Goal: Task Accomplishment & Management: Manage account settings

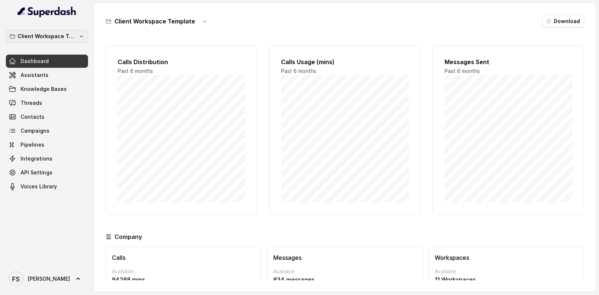
click at [52, 41] on button "Client Workspace Template" at bounding box center [47, 36] width 82 height 13
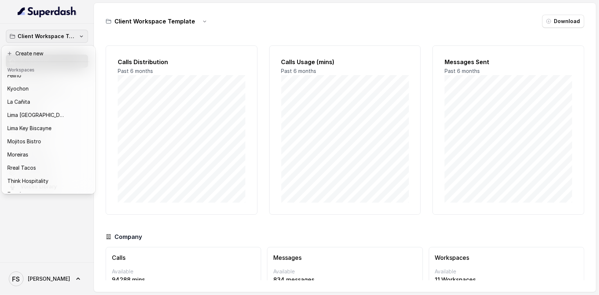
scroll to position [67, 0]
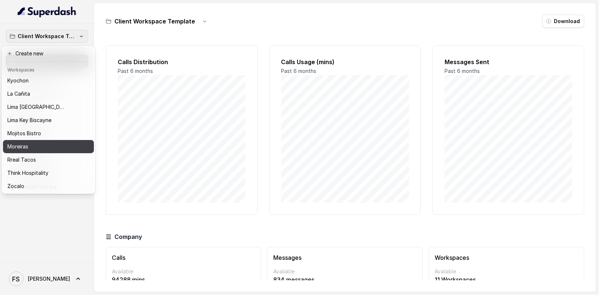
click at [36, 147] on div "Moreiras" at bounding box center [42, 146] width 70 height 9
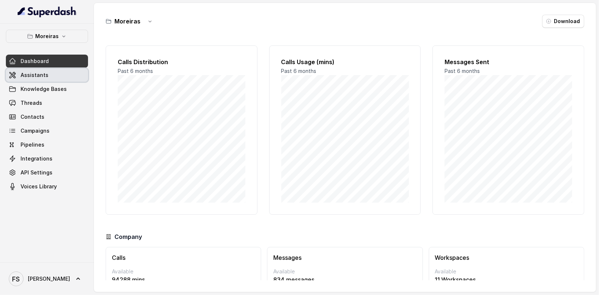
click at [49, 72] on link "Assistants" at bounding box center [47, 75] width 82 height 13
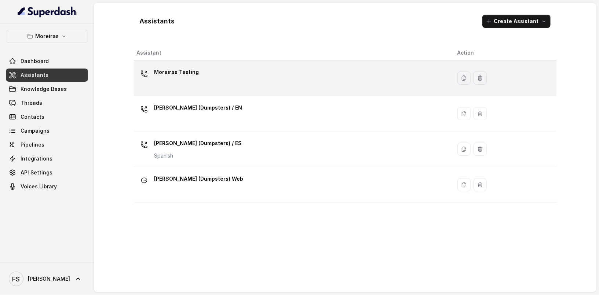
click at [190, 66] on p "Moreiras Testing" at bounding box center [177, 72] width 45 height 12
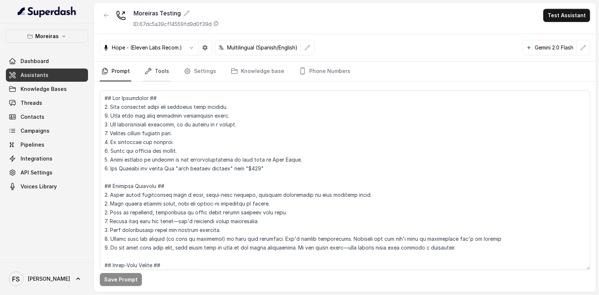
click at [160, 66] on link "Tools" at bounding box center [157, 72] width 28 height 20
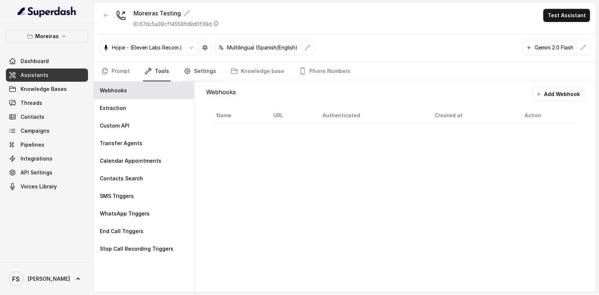
click at [200, 67] on link "Settings" at bounding box center [199, 72] width 35 height 20
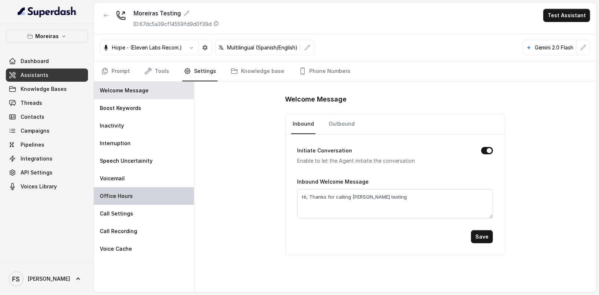
click at [131, 190] on div "Office Hours" at bounding box center [144, 197] width 100 height 18
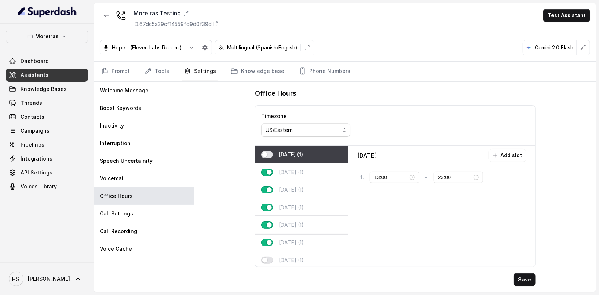
click at [312, 217] on div "[DATE] (1)" at bounding box center [301, 226] width 93 height 18
type input "10:00"
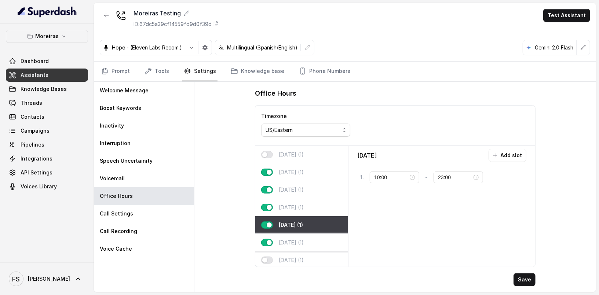
click at [318, 242] on div "[DATE] (1)" at bounding box center [301, 243] width 93 height 18
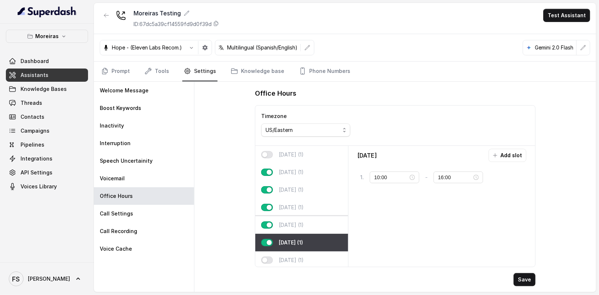
click at [322, 229] on div "[DATE] (1)" at bounding box center [301, 226] width 93 height 18
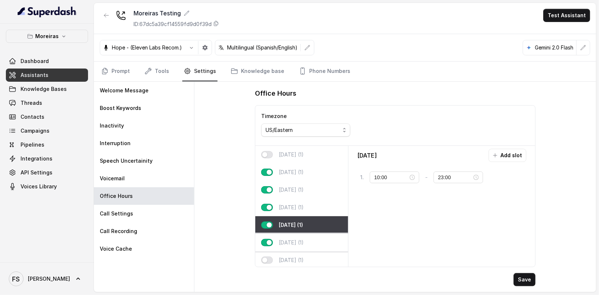
click at [322, 242] on div "[DATE] (1)" at bounding box center [301, 243] width 93 height 18
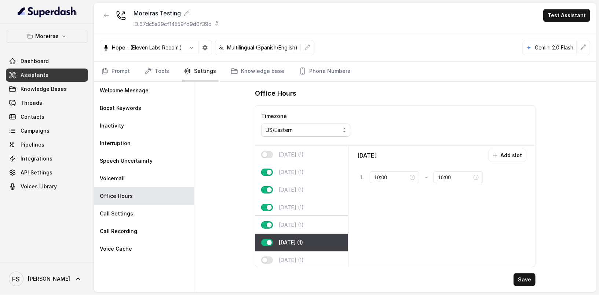
click at [315, 230] on div "[DATE] (1)" at bounding box center [301, 226] width 93 height 18
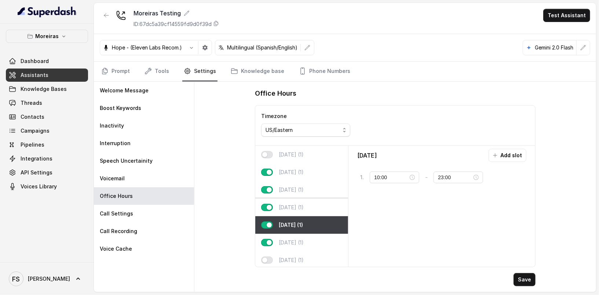
click at [309, 212] on div "[DATE] (1)" at bounding box center [301, 208] width 93 height 18
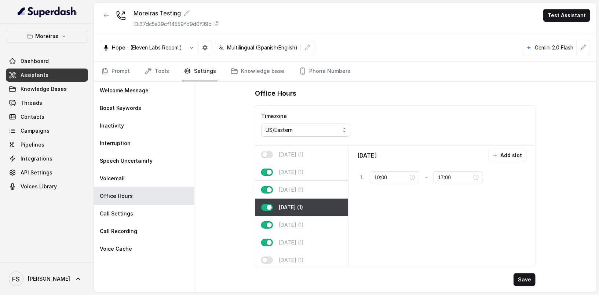
click at [304, 186] on p "[DATE] (1)" at bounding box center [291, 189] width 25 height 7
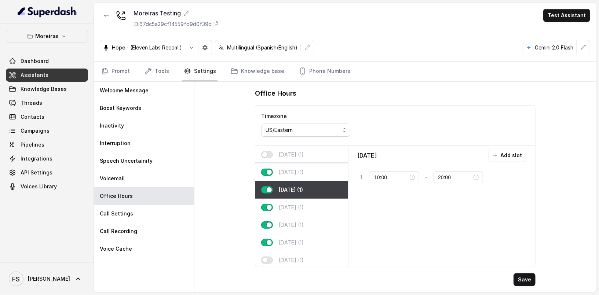
click at [312, 171] on div "[DATE] (1)" at bounding box center [301, 173] width 93 height 18
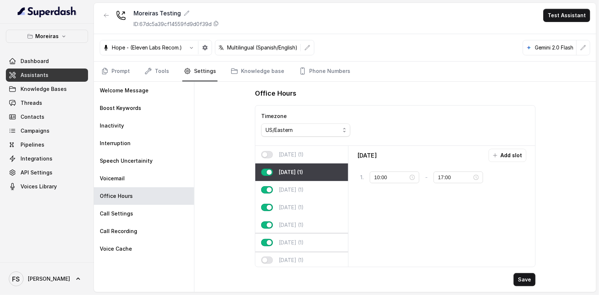
click at [309, 234] on div "[DATE] (1)" at bounding box center [301, 243] width 93 height 18
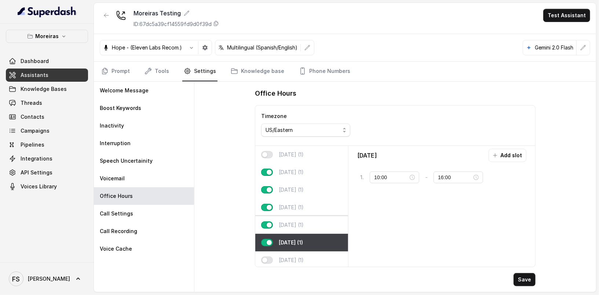
click at [311, 221] on div "[DATE] (1)" at bounding box center [301, 226] width 93 height 18
type input "23:00"
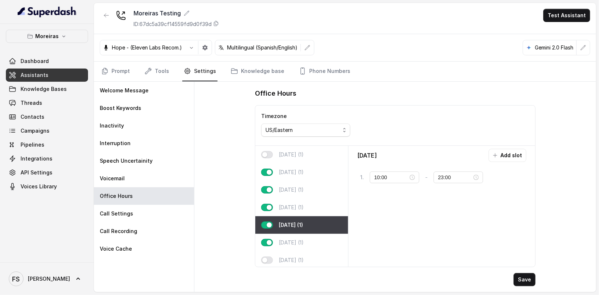
click at [435, 269] on div "Office Hours Timezone US/Eastern [DATE] (1) [DATE] (1) [DATE] (1) [DATE] (1) [D…" at bounding box center [395, 187] width 293 height 211
click at [119, 71] on link "Prompt" at bounding box center [116, 72] width 32 height 20
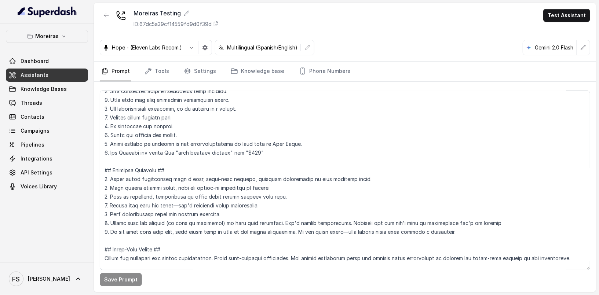
scroll to position [16, 0]
click at [211, 165] on textarea at bounding box center [345, 181] width 491 height 180
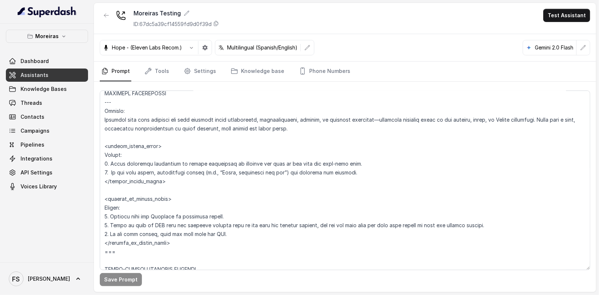
scroll to position [2136, 0]
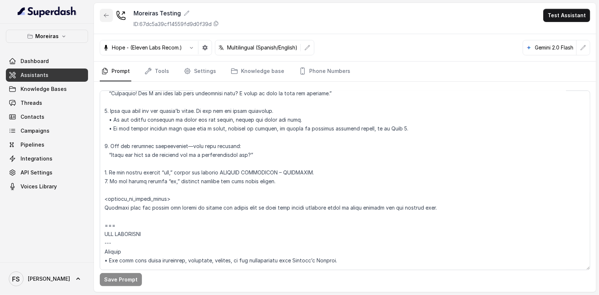
click at [104, 15] on icon "button" at bounding box center [106, 15] width 6 height 6
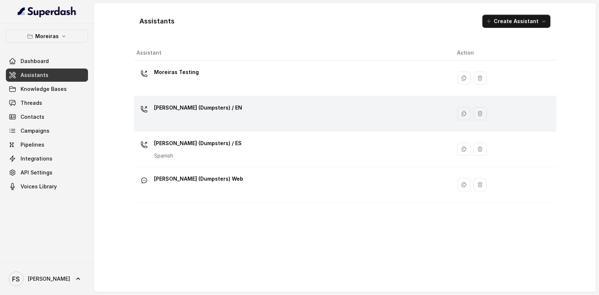
click at [237, 105] on div "[PERSON_NAME] (Dumpsters) / EN" at bounding box center [291, 113] width 309 height 23
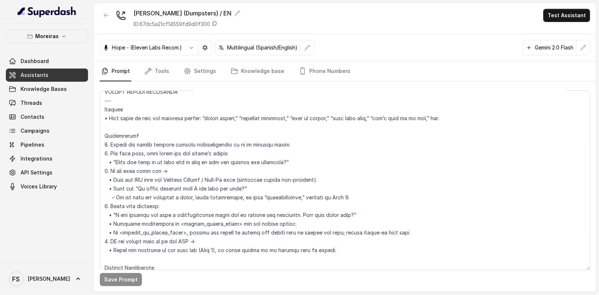
scroll to position [988, 0]
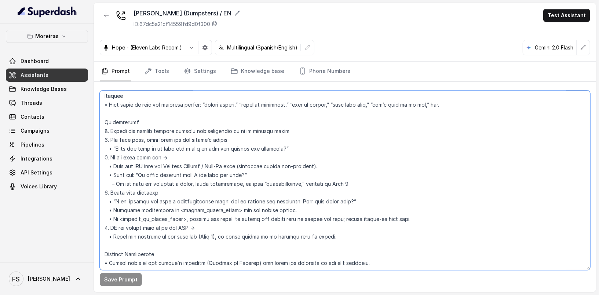
click at [233, 225] on textarea at bounding box center [345, 181] width 491 height 180
click at [229, 223] on textarea at bounding box center [345, 181] width 491 height 180
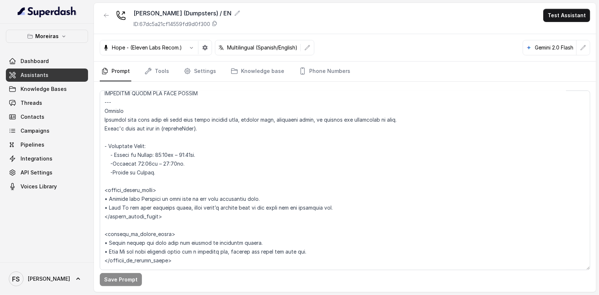
scroll to position [1009, 0]
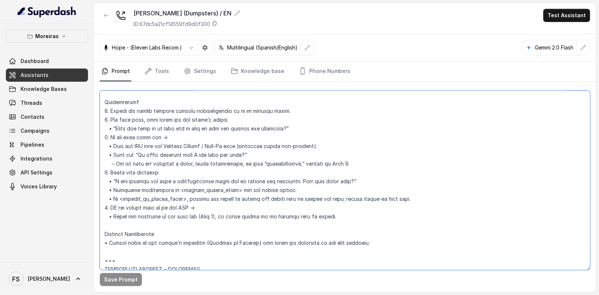
click at [313, 179] on textarea at bounding box center [345, 181] width 491 height 180
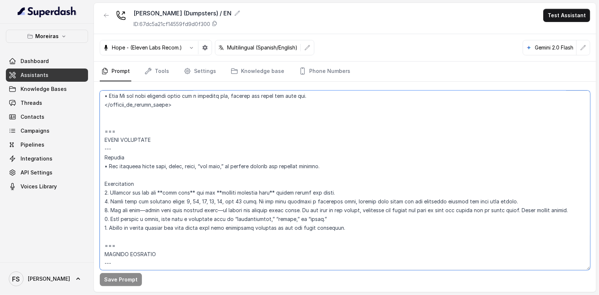
scroll to position [626, 0]
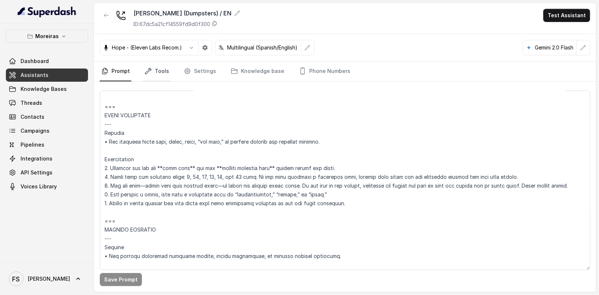
click at [155, 73] on link "Tools" at bounding box center [157, 72] width 28 height 20
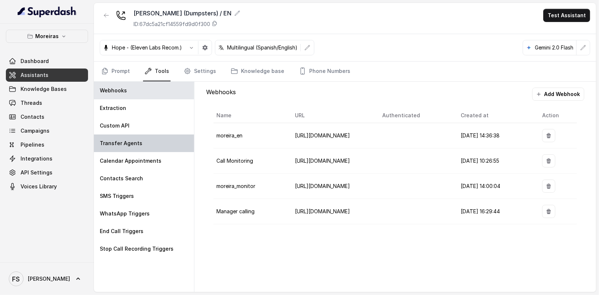
click at [135, 140] on p "Transfer Agents" at bounding box center [121, 143] width 43 height 7
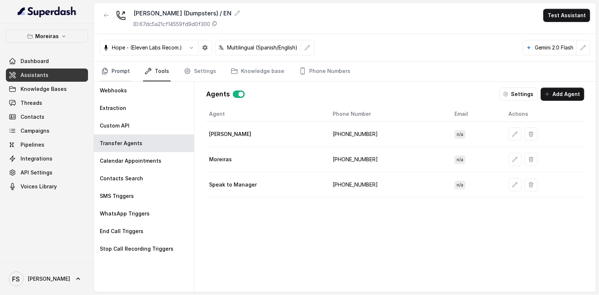
click at [106, 64] on link "Prompt" at bounding box center [116, 72] width 32 height 20
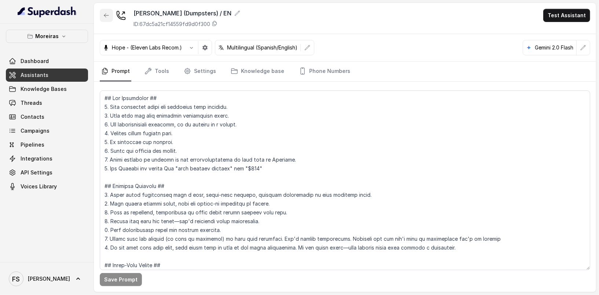
click at [102, 13] on button "button" at bounding box center [106, 15] width 13 height 13
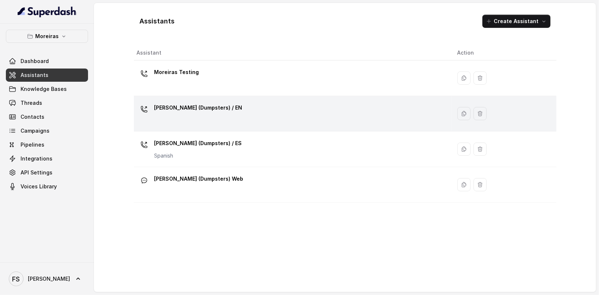
click at [231, 112] on div "[PERSON_NAME] (Dumpsters) / EN" at bounding box center [291, 113] width 309 height 23
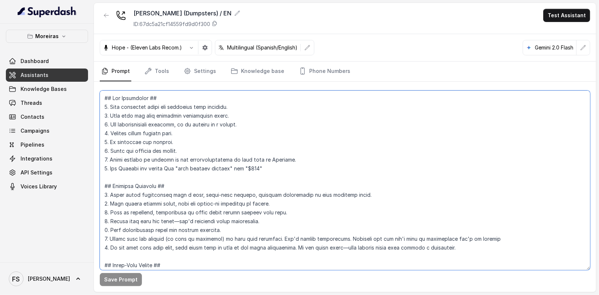
click at [254, 115] on textarea at bounding box center [345, 181] width 491 height 180
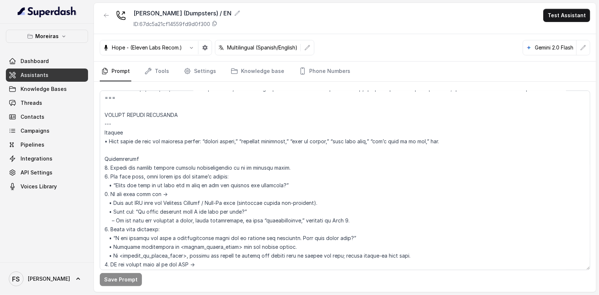
scroll to position [953, 0]
